Goal: Check status

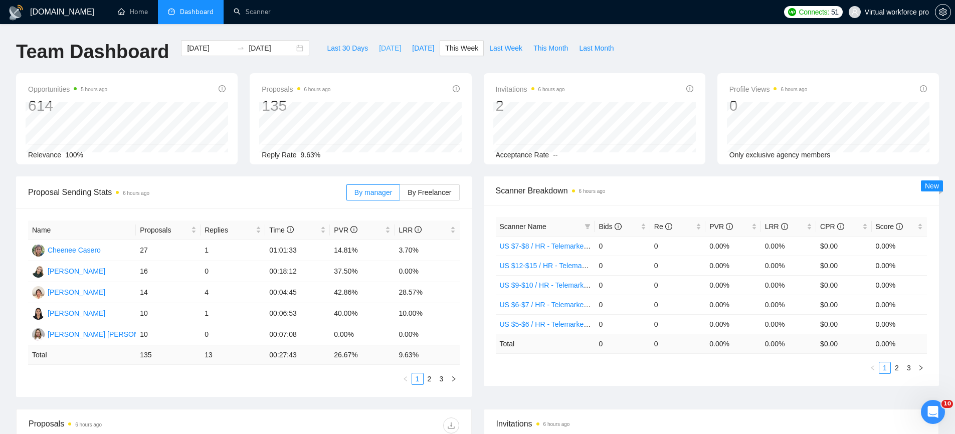
click at [379, 51] on span "[DATE]" at bounding box center [390, 48] width 22 height 11
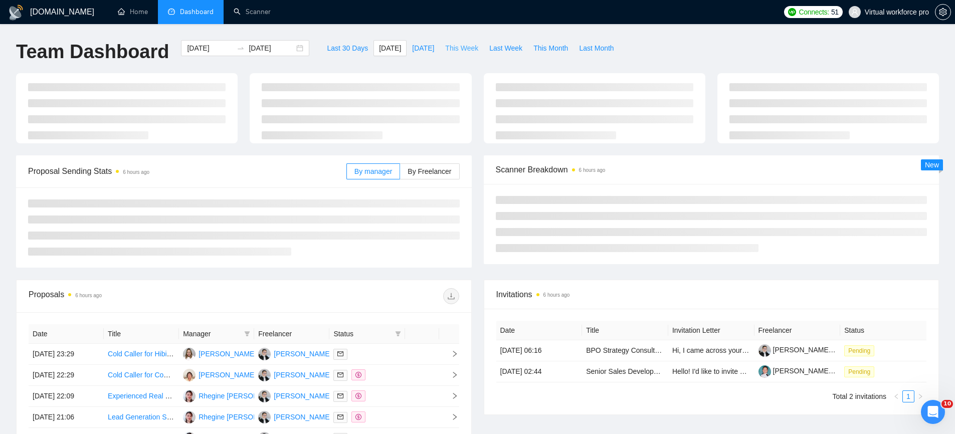
type input "[DATE]"
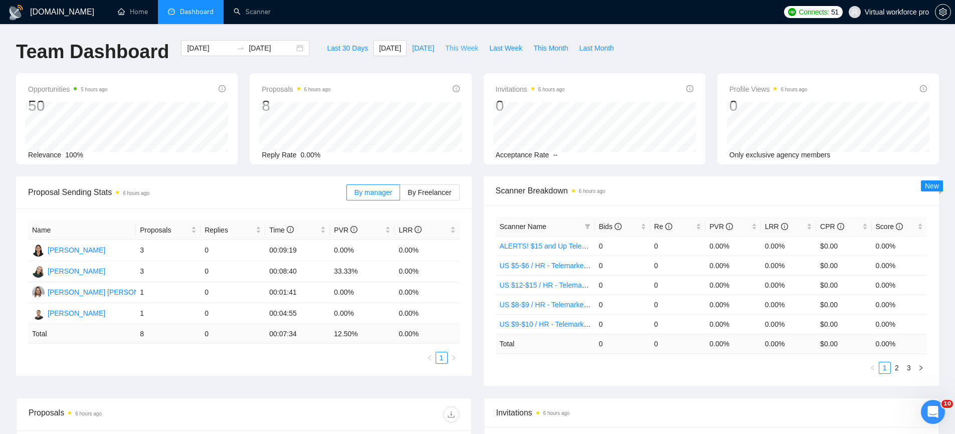
click at [459, 47] on span "This Week" at bounding box center [461, 48] width 33 height 11
type input "[DATE]"
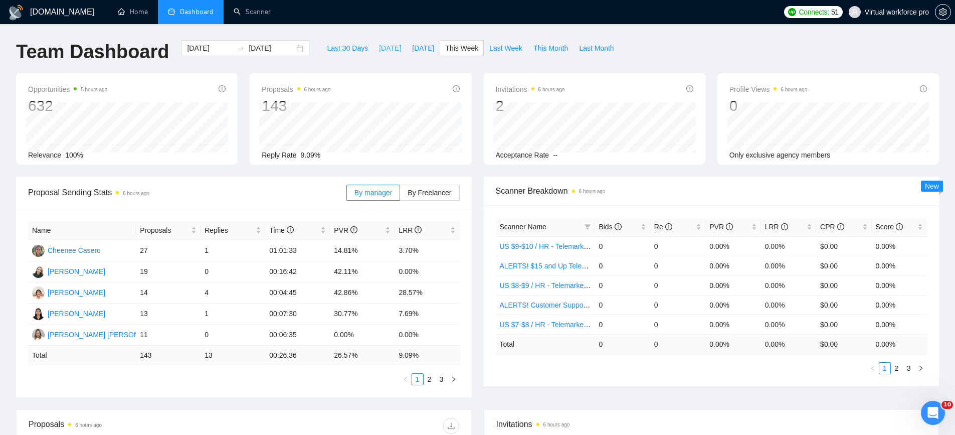
click at [380, 54] on button "[DATE]" at bounding box center [389, 48] width 33 height 16
type input "[DATE]"
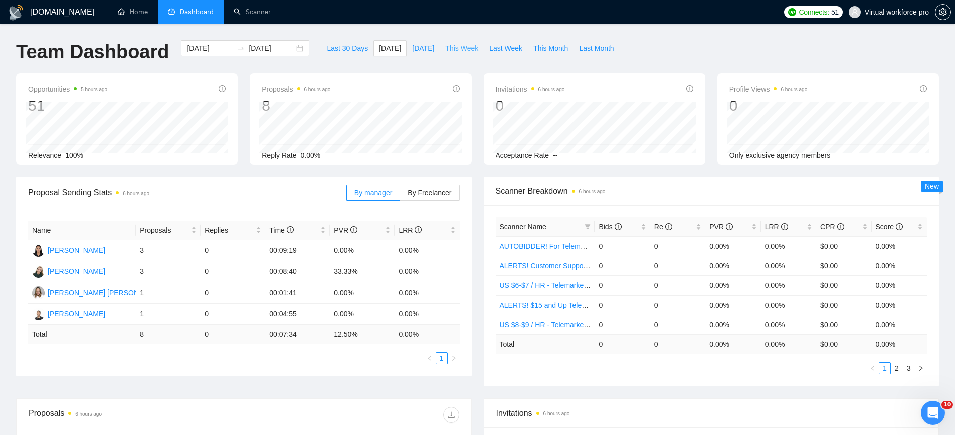
click at [462, 48] on span "This Week" at bounding box center [461, 48] width 33 height 11
type input "[DATE]"
